Goal: Task Accomplishment & Management: Manage account settings

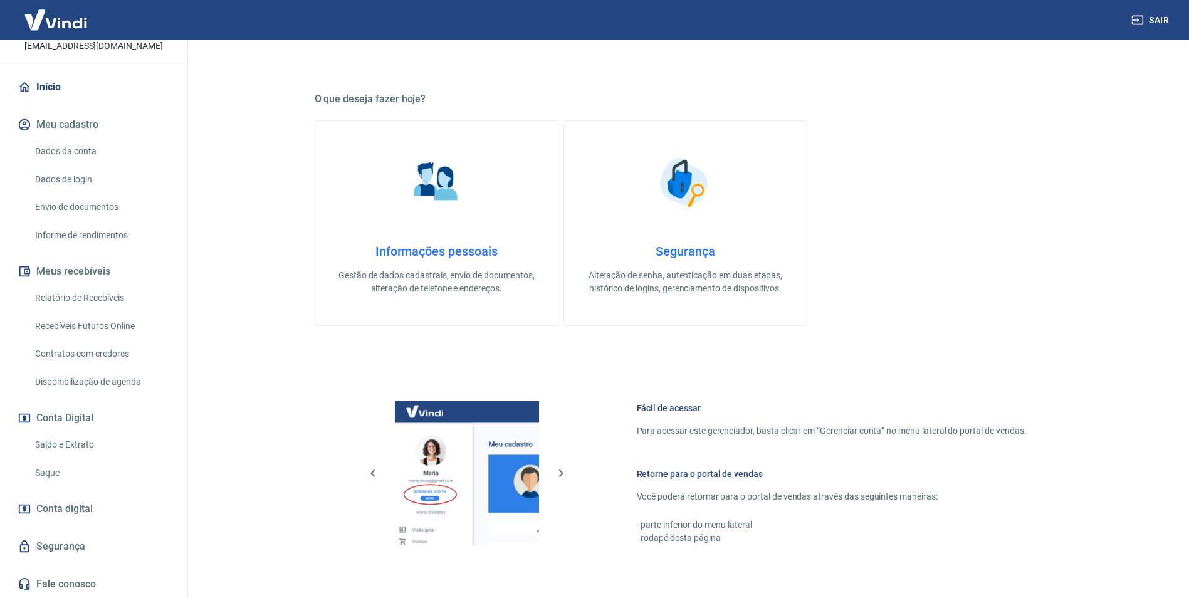
scroll to position [188, 0]
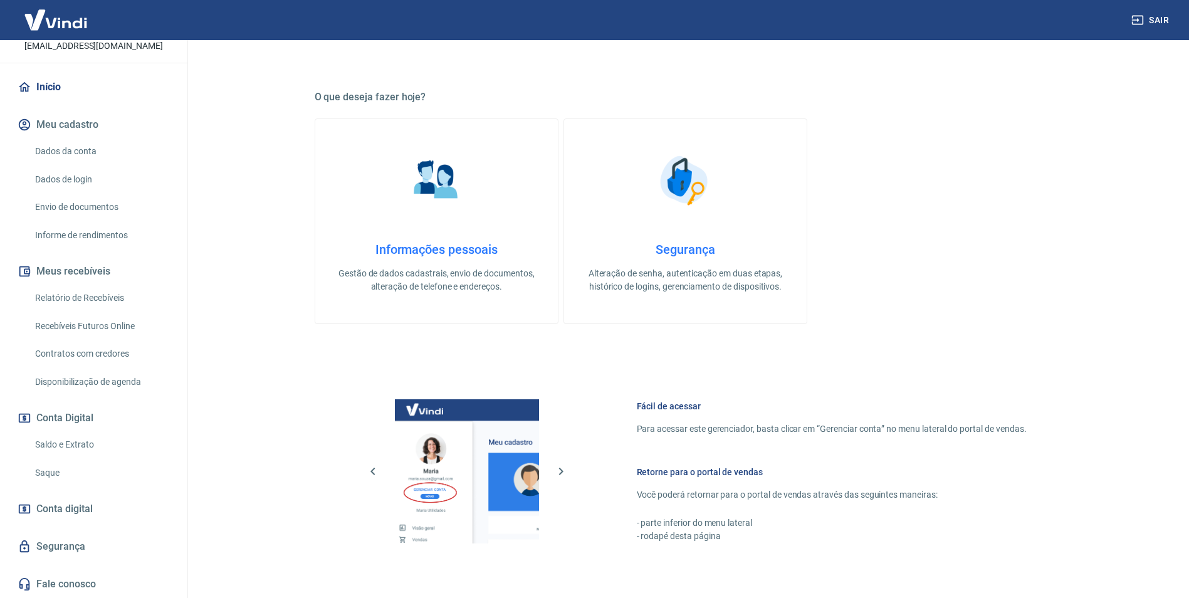
drag, startPoint x: 56, startPoint y: 441, endPoint x: 63, endPoint y: 441, distance: 7.5
click at [56, 441] on link "Saldo e Extrato" at bounding box center [101, 445] width 142 height 26
